Goal: Task Accomplishment & Management: Complete application form

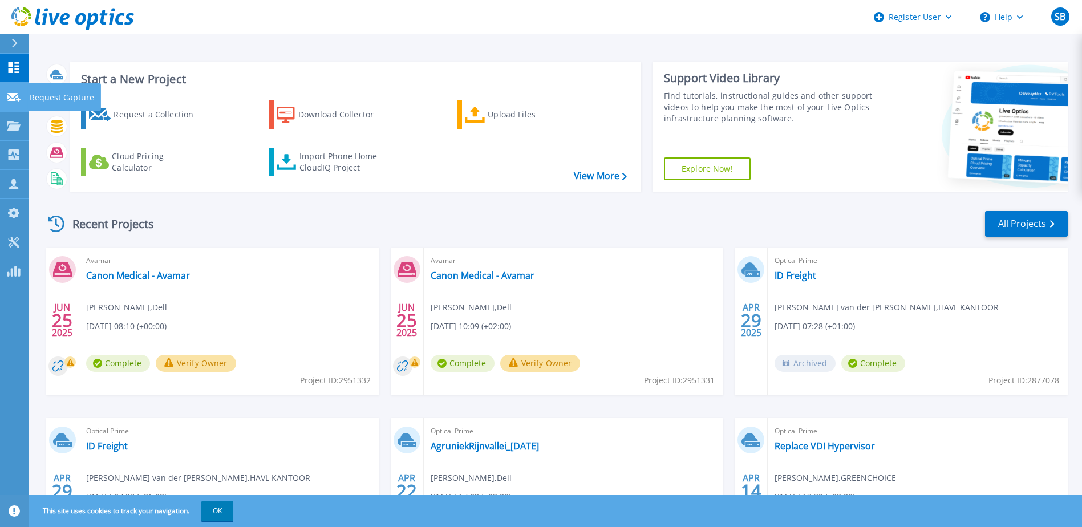
click at [11, 99] on icon at bounding box center [14, 97] width 14 height 9
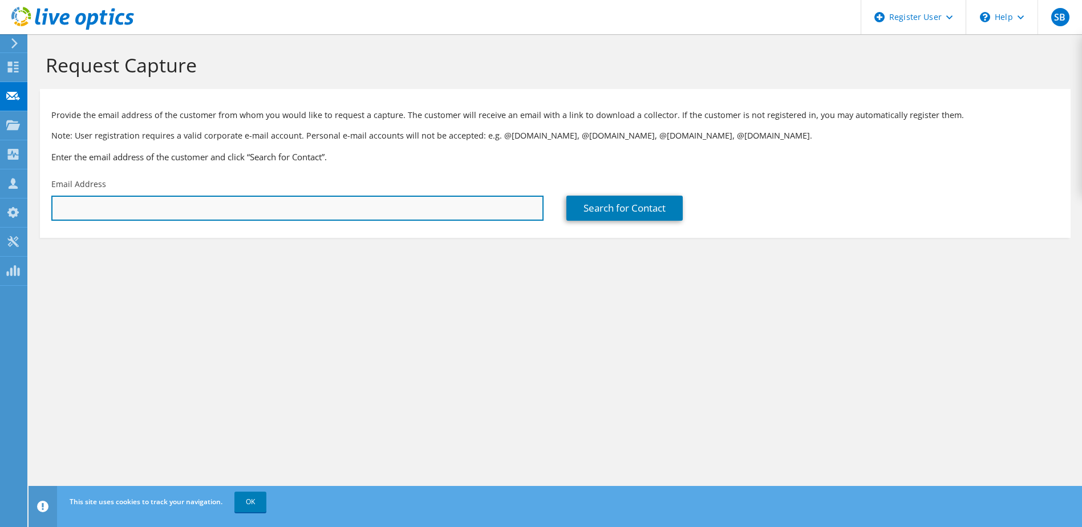
click at [143, 212] on input "text" at bounding box center [297, 208] width 492 height 25
click at [219, 208] on input "text" at bounding box center [297, 208] width 492 height 25
drag, startPoint x: 115, startPoint y: 201, endPoint x: 129, endPoint y: 212, distance: 18.4
click at [115, 201] on input "text" at bounding box center [297, 208] width 492 height 25
